Goal: Check status: Check status

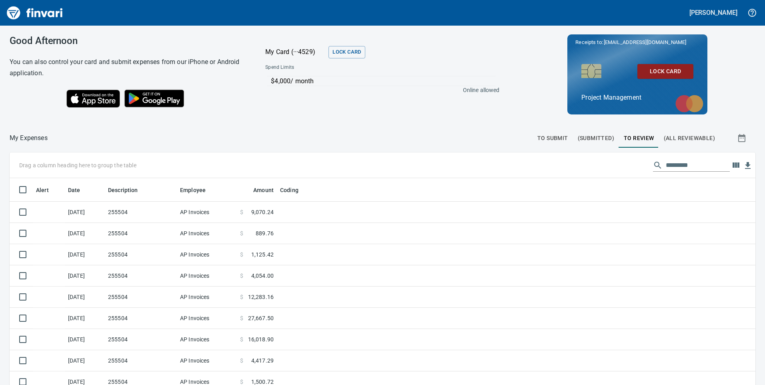
scroll to position [291, 727]
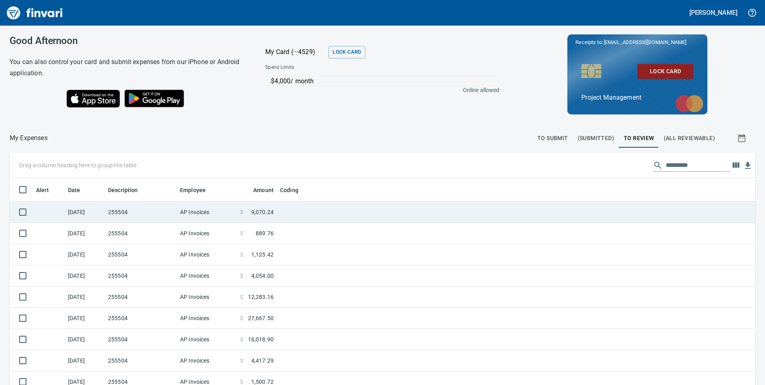
click at [152, 212] on td "255504" at bounding box center [141, 212] width 72 height 21
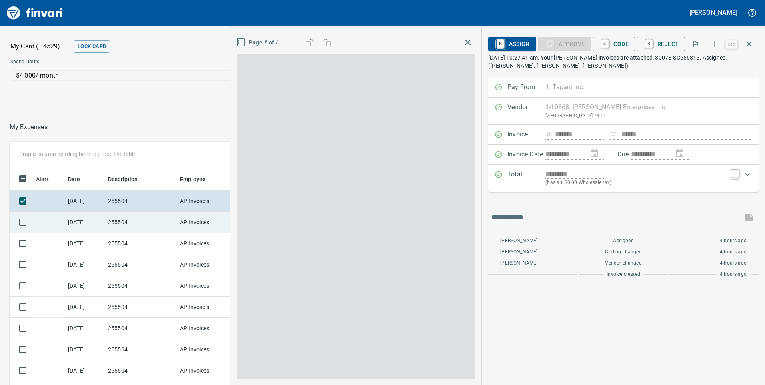
scroll to position [291, 528]
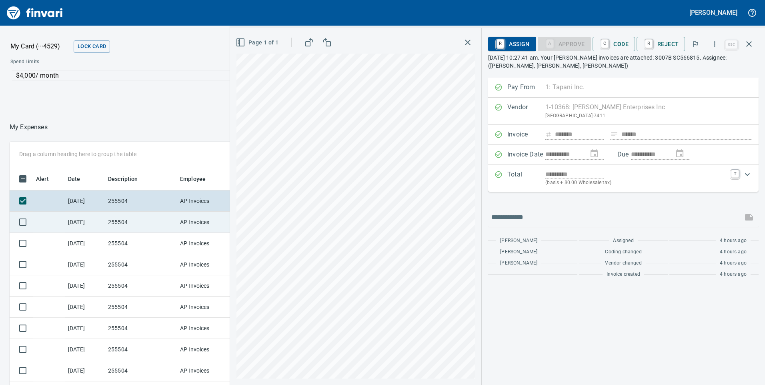
click at [144, 225] on td "255504" at bounding box center [141, 222] width 72 height 21
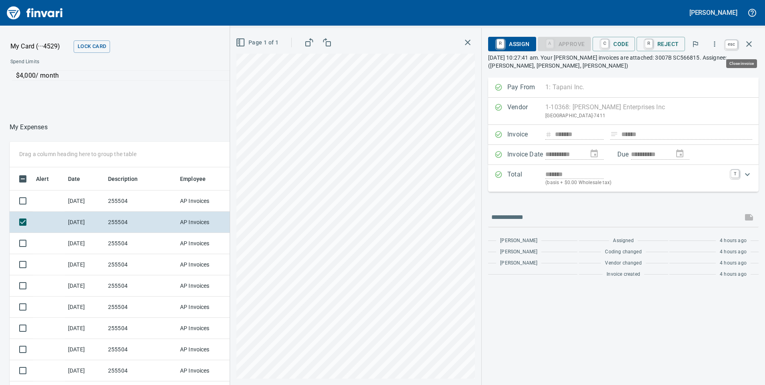
scroll to position [291, 528]
click at [750, 46] on icon "button" at bounding box center [749, 44] width 6 height 6
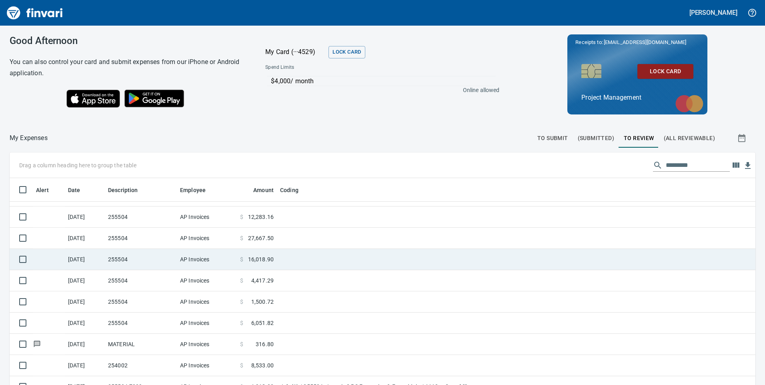
scroll to position [120, 0]
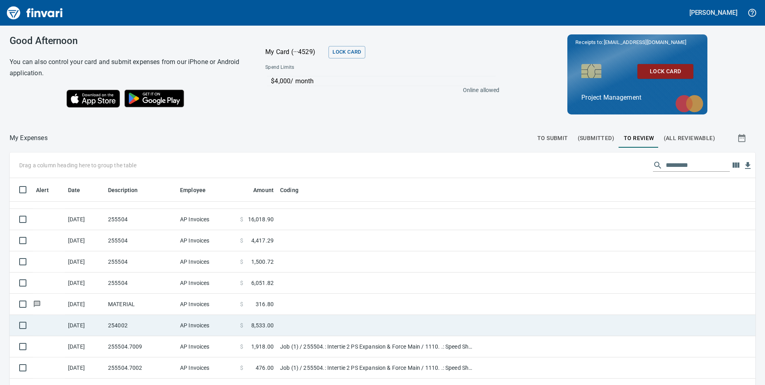
click at [540, 327] on td at bounding box center [616, 325] width 278 height 21
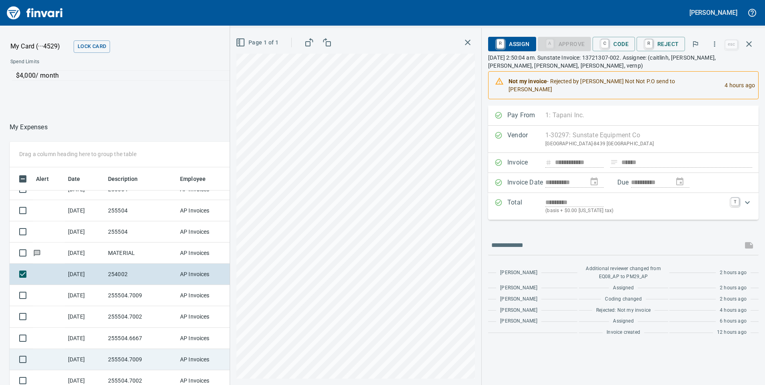
scroll to position [240, 0]
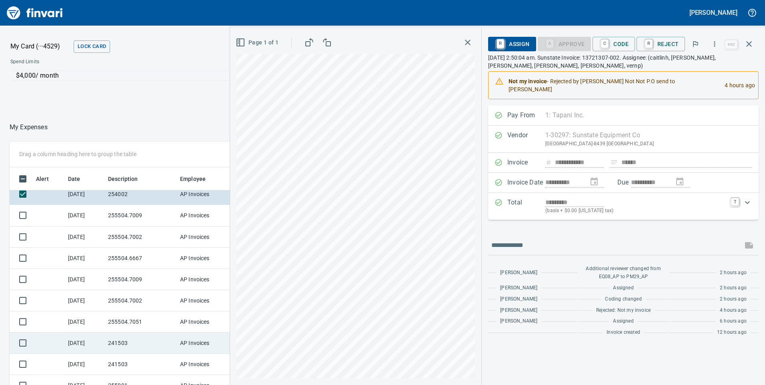
click at [152, 344] on td "241503" at bounding box center [141, 342] width 72 height 21
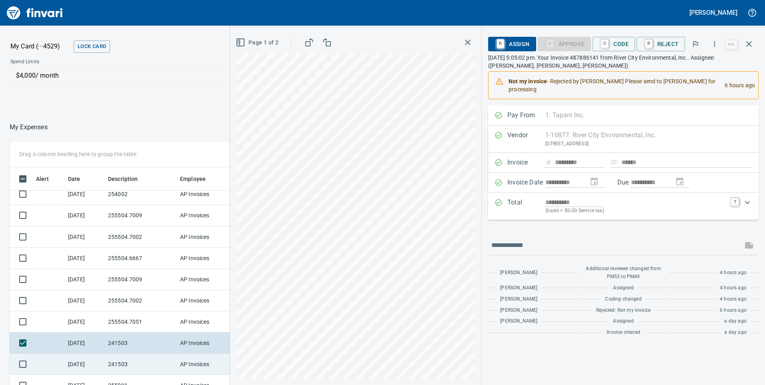
click at [149, 361] on td "241503" at bounding box center [141, 364] width 72 height 21
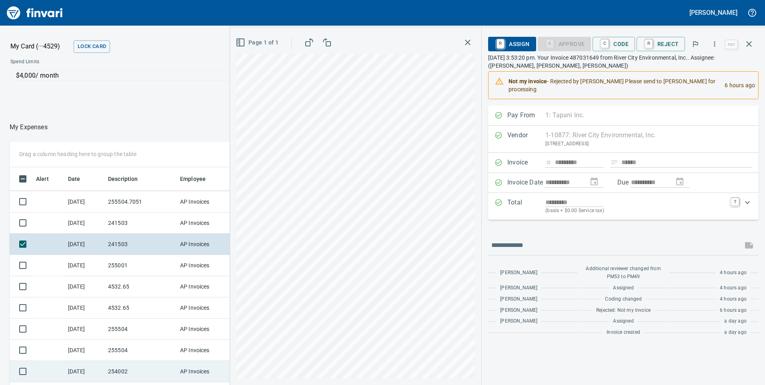
scroll to position [480, 0]
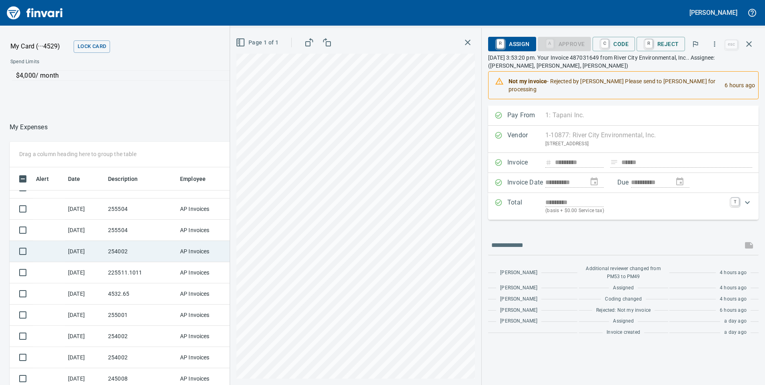
click at [163, 250] on td "254002" at bounding box center [141, 251] width 72 height 21
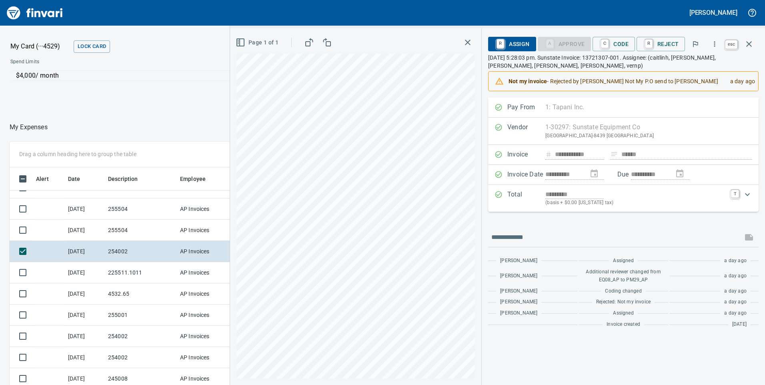
scroll to position [291, 528]
click at [752, 44] on icon "button" at bounding box center [749, 44] width 10 height 10
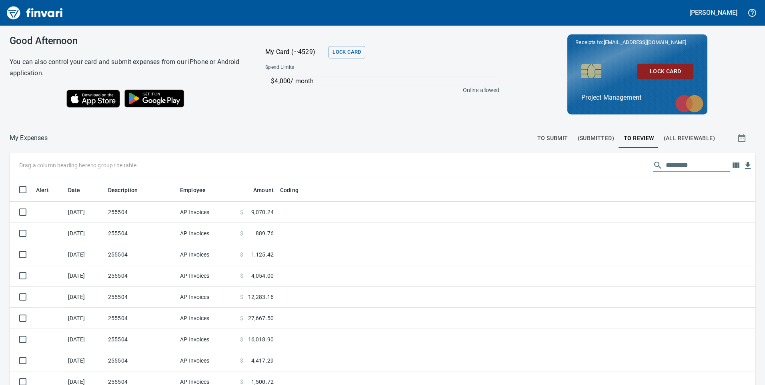
scroll to position [280, 0]
